Goal: Task Accomplishment & Management: Manage account settings

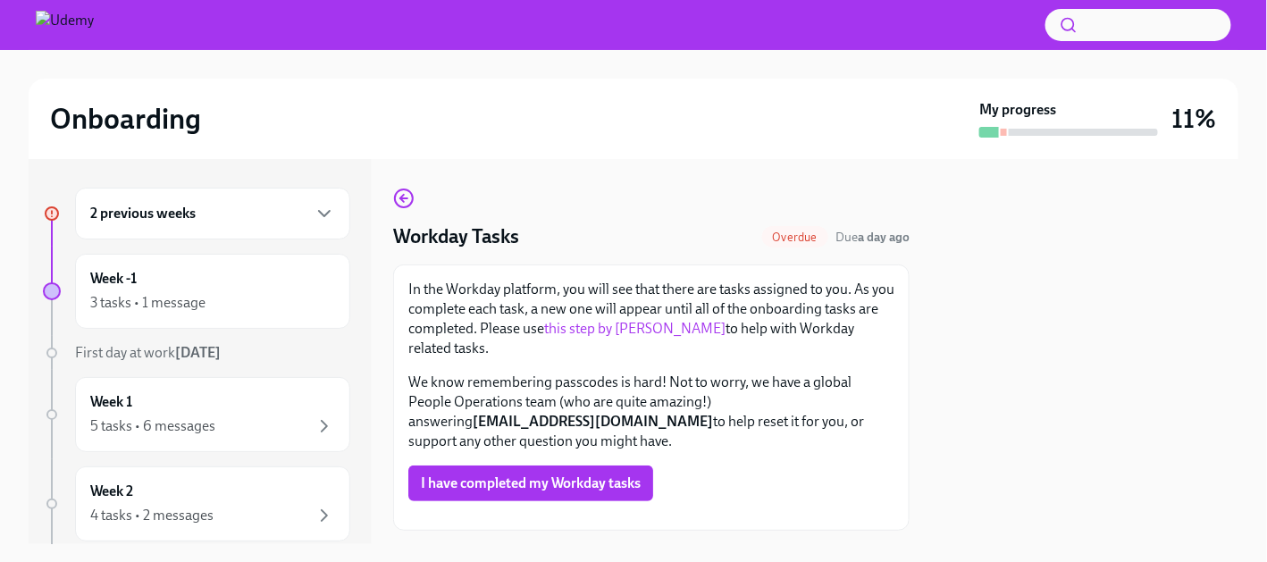
scroll to position [42, 0]
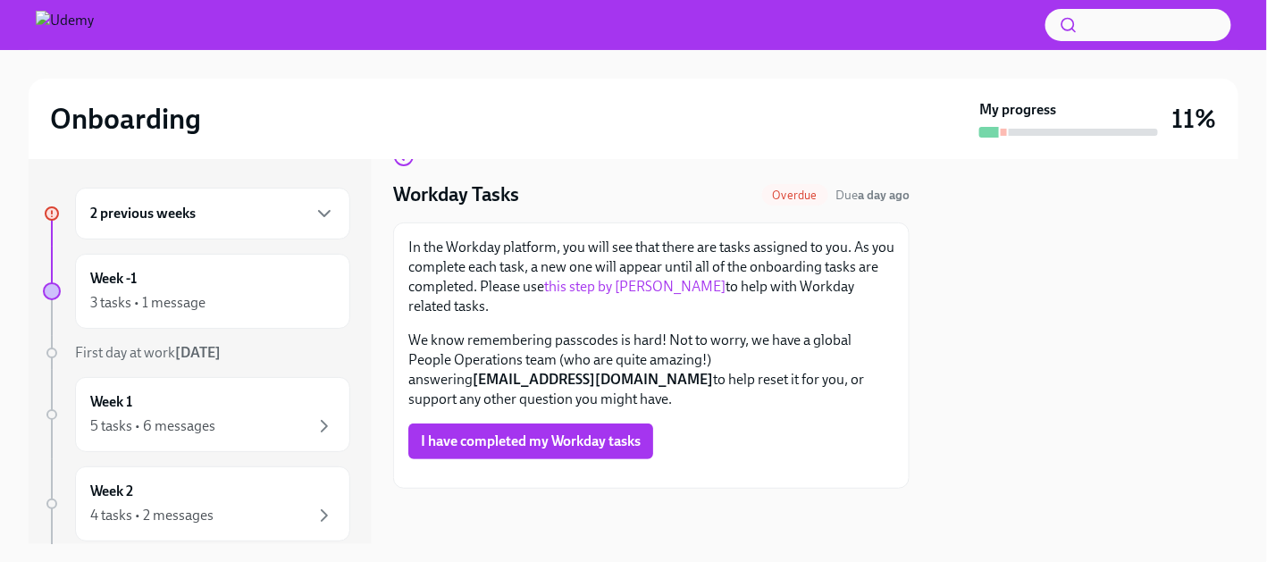
click at [234, 206] on div "2 previous weeks" at bounding box center [212, 213] width 245 height 21
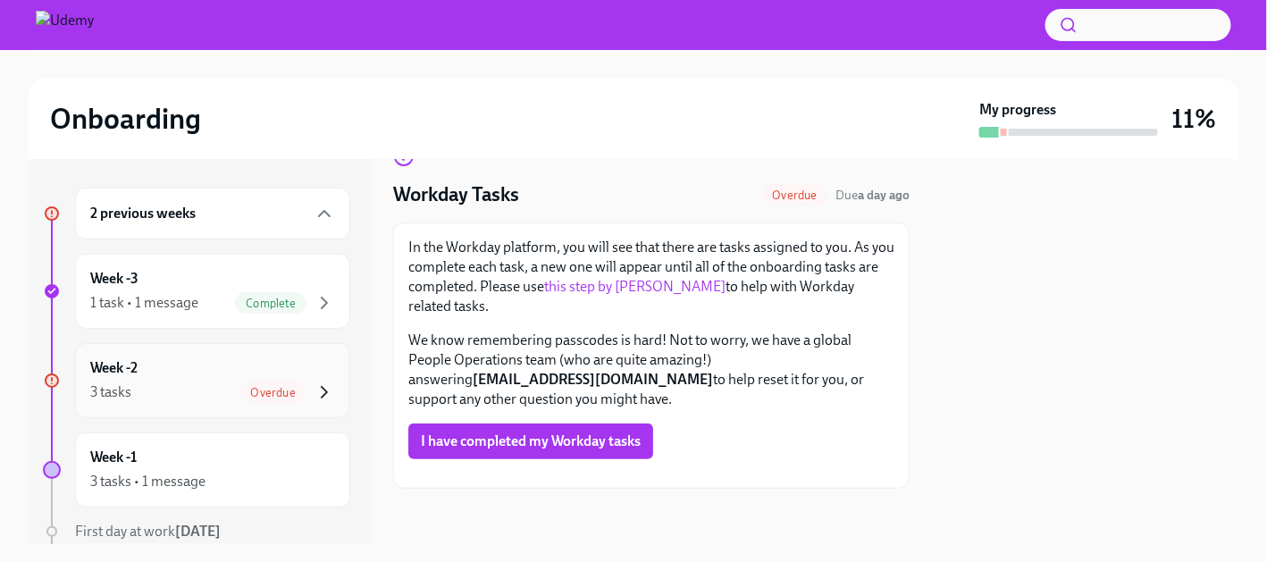
click at [314, 389] on icon "button" at bounding box center [324, 392] width 21 height 21
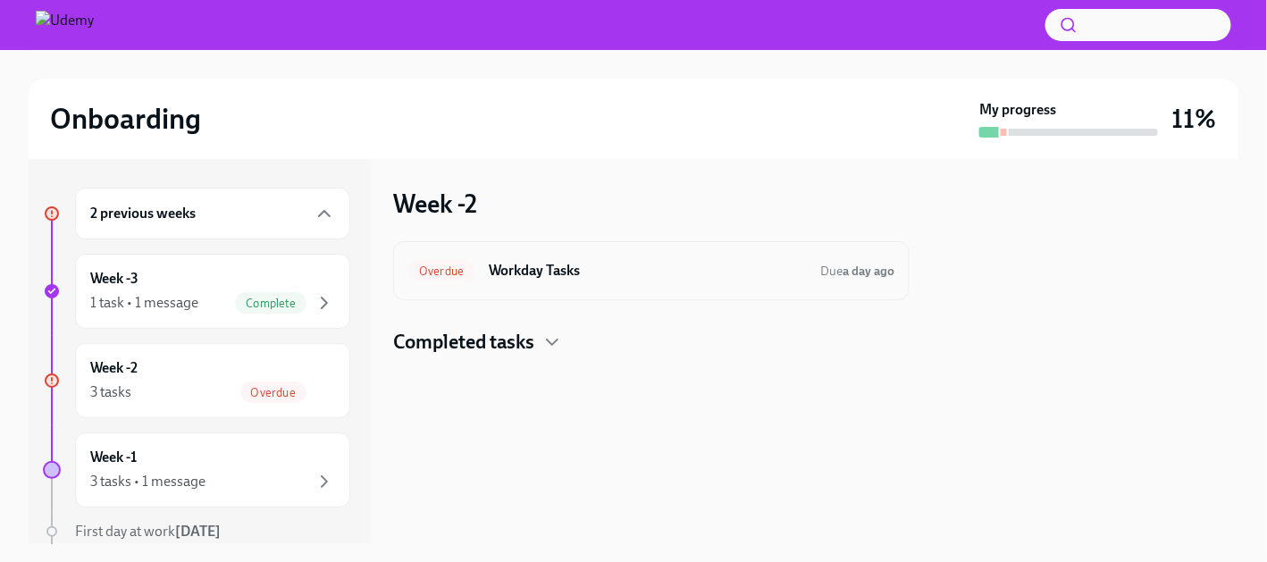
click at [521, 282] on div "Overdue Workday Tasks Due a day ago" at bounding box center [651, 270] width 486 height 29
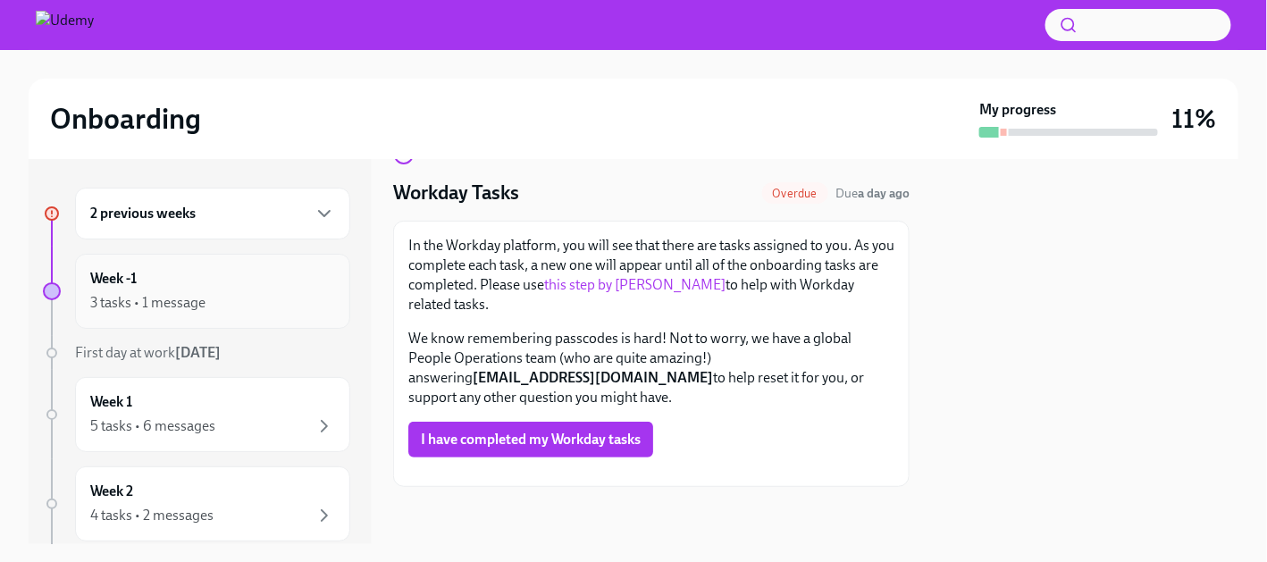
click at [121, 301] on div "3 tasks • 1 message" at bounding box center [147, 303] width 115 height 20
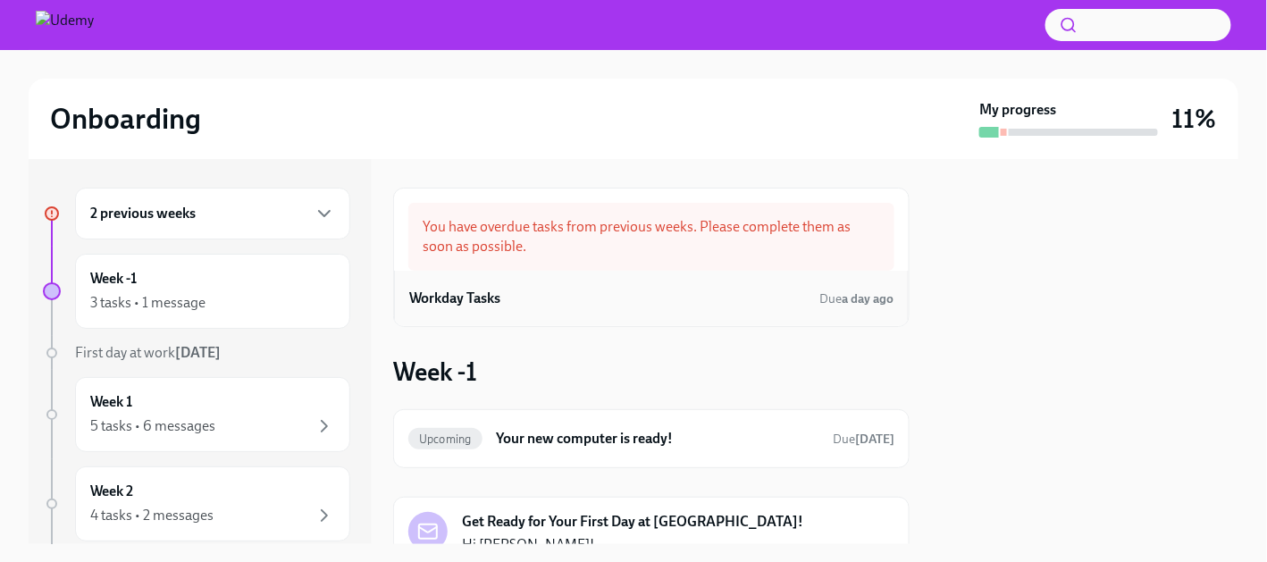
click at [779, 306] on div "Workday Tasks Due a day ago" at bounding box center [651, 298] width 484 height 27
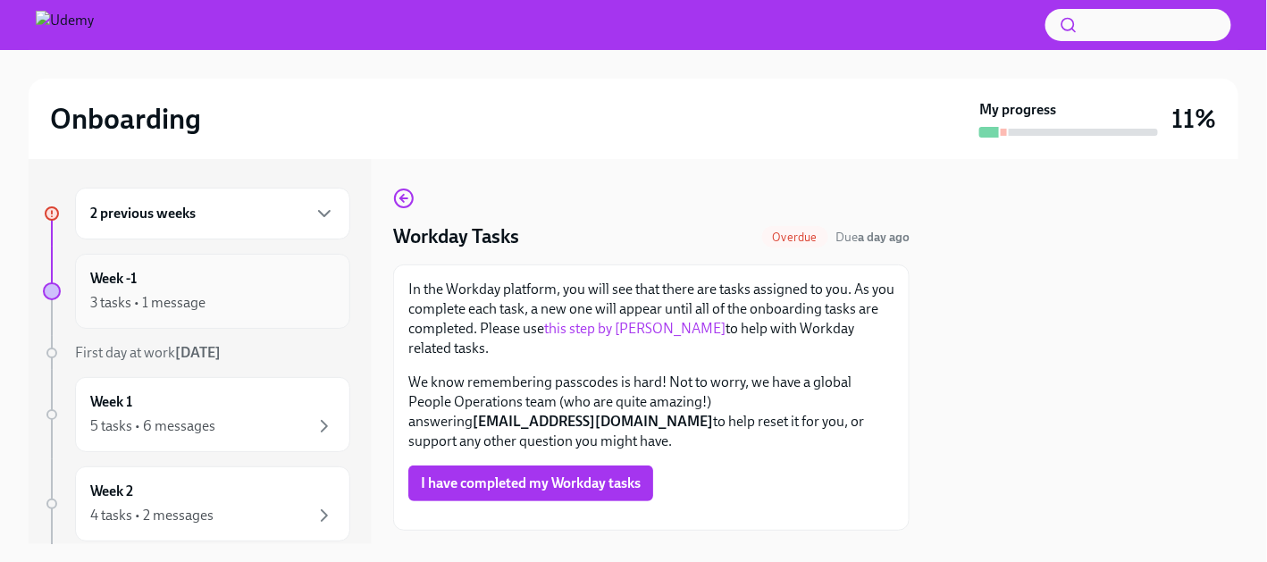
click at [173, 284] on div "Week -1 3 tasks • 1 message" at bounding box center [212, 291] width 245 height 45
